Goal: Contribute content

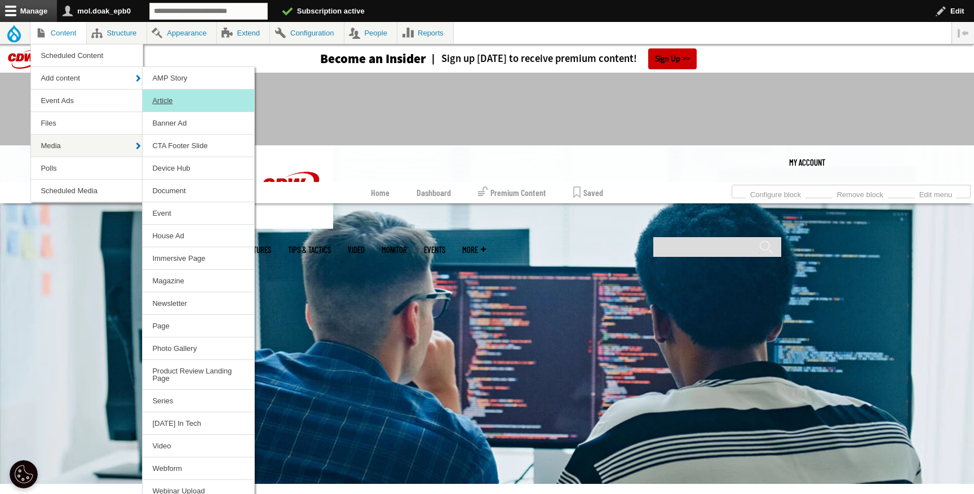
click at [178, 103] on link "Article" at bounding box center [199, 101] width 112 height 22
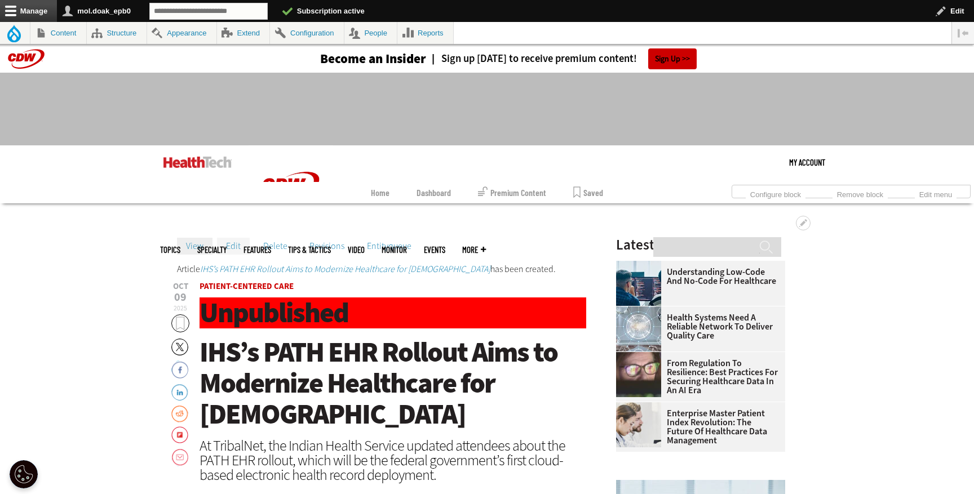
click at [236, 247] on link "Edit" at bounding box center [233, 246] width 33 height 17
click at [229, 243] on link "Edit" at bounding box center [233, 246] width 33 height 17
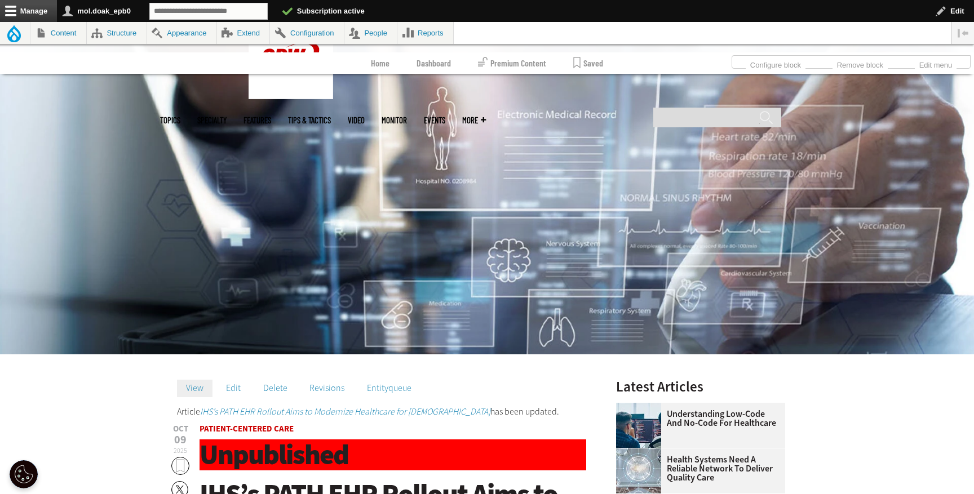
scroll to position [274, 0]
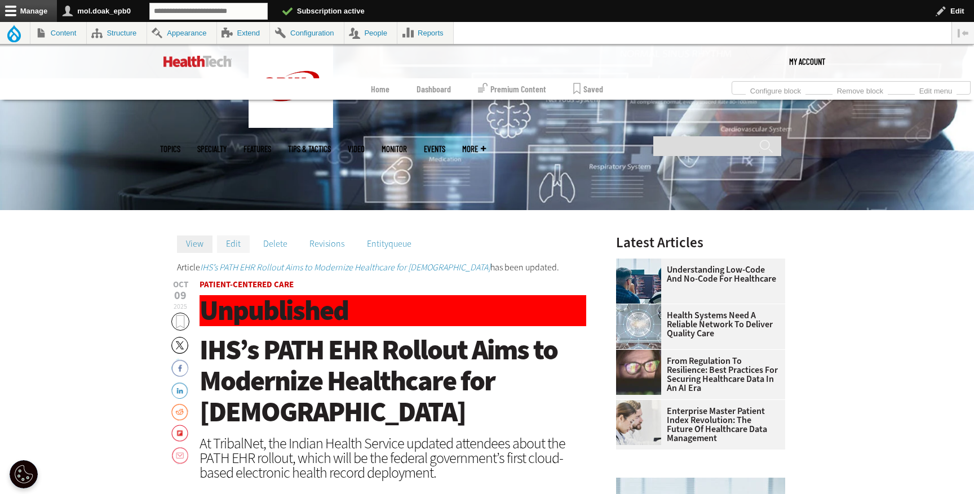
click at [236, 248] on link "Edit" at bounding box center [233, 244] width 33 height 17
